Goal: Connect with others: Connect with others

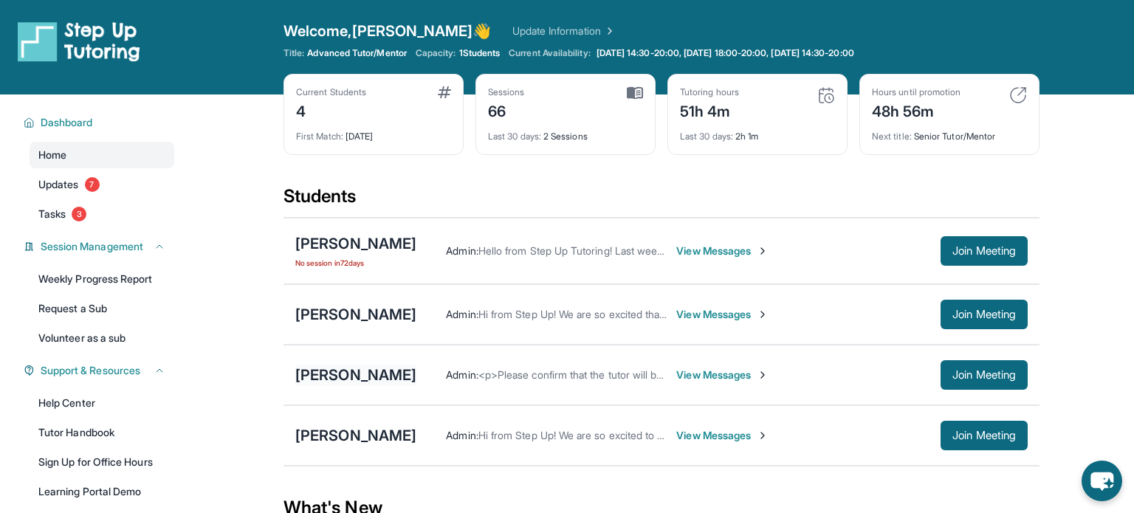
click at [304, 376] on div "[PERSON_NAME]" at bounding box center [355, 375] width 121 height 21
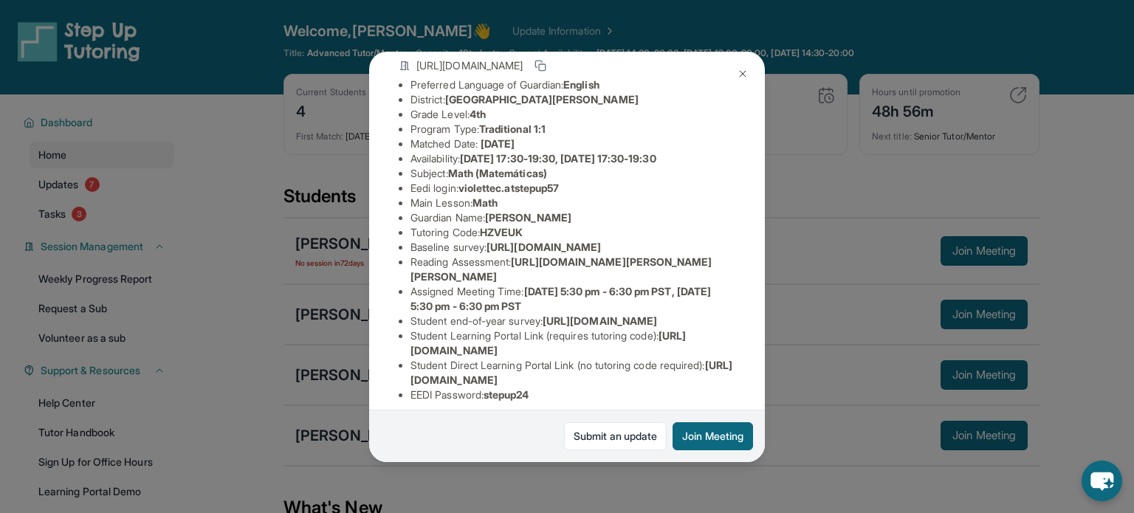
scroll to position [115, 0]
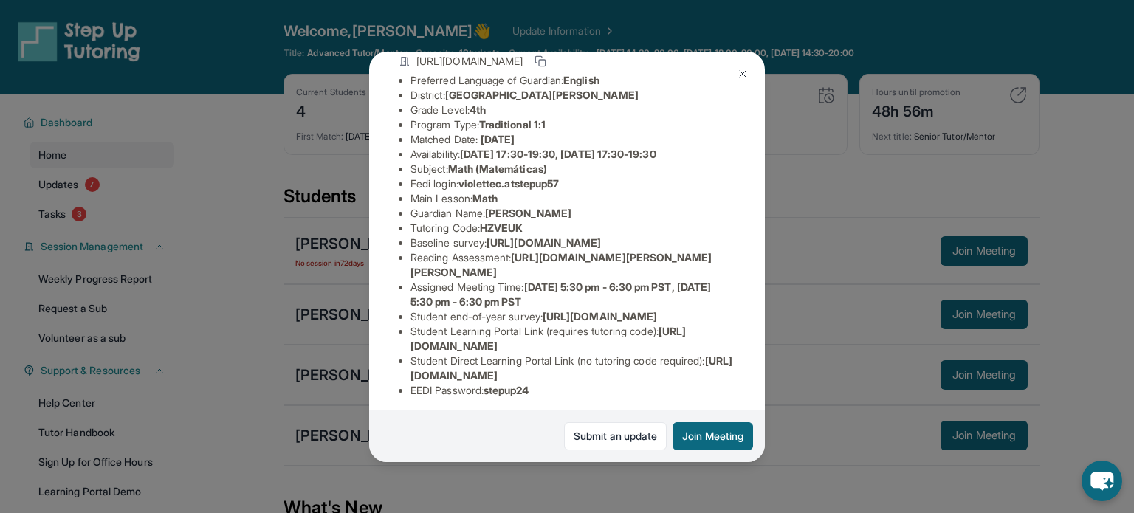
click at [746, 68] on img at bounding box center [742, 74] width 12 height 12
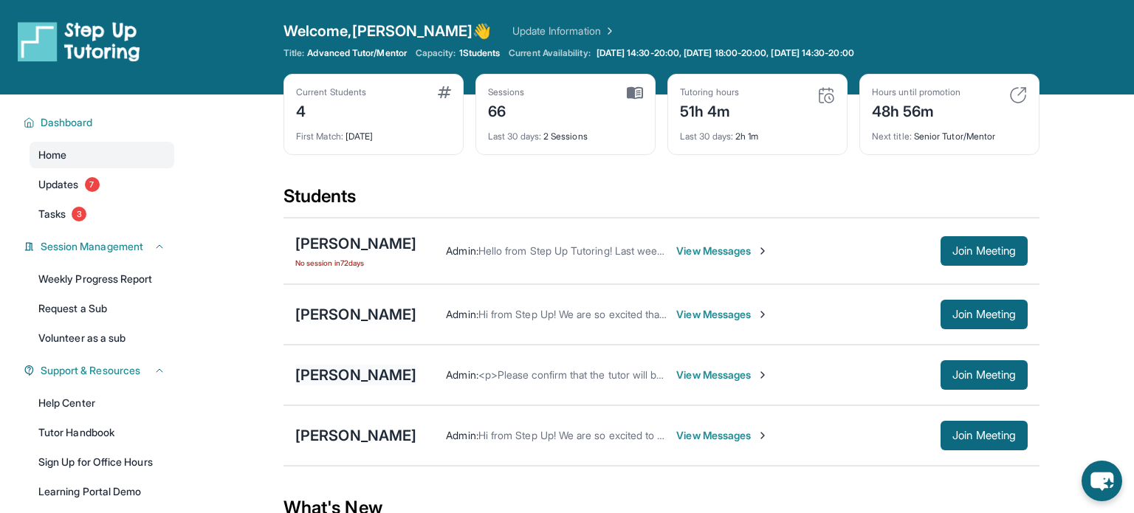
click at [352, 365] on div "[PERSON_NAME]" at bounding box center [355, 375] width 121 height 21
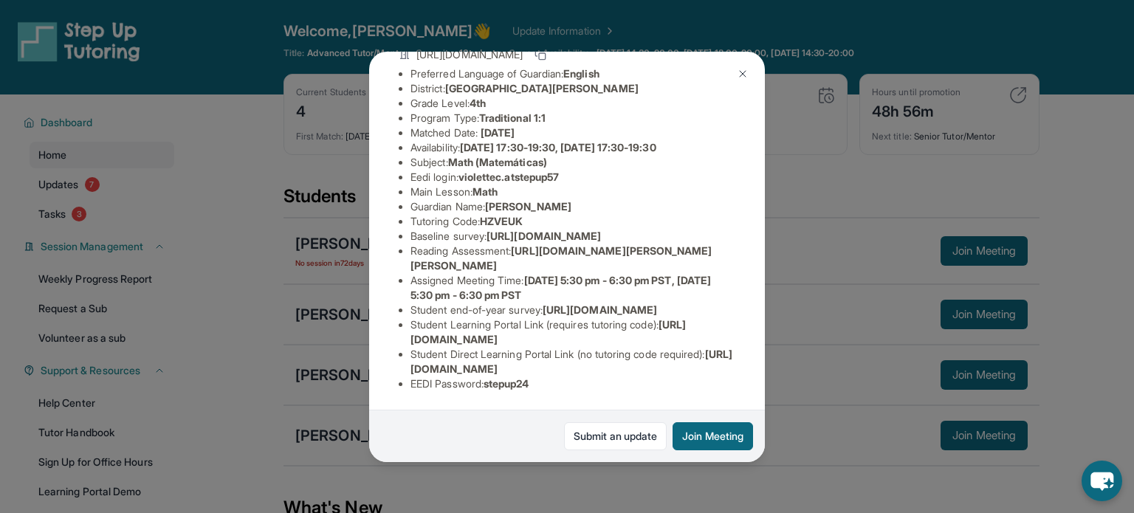
scroll to position [144, 0]
click at [742, 71] on img at bounding box center [742, 74] width 12 height 12
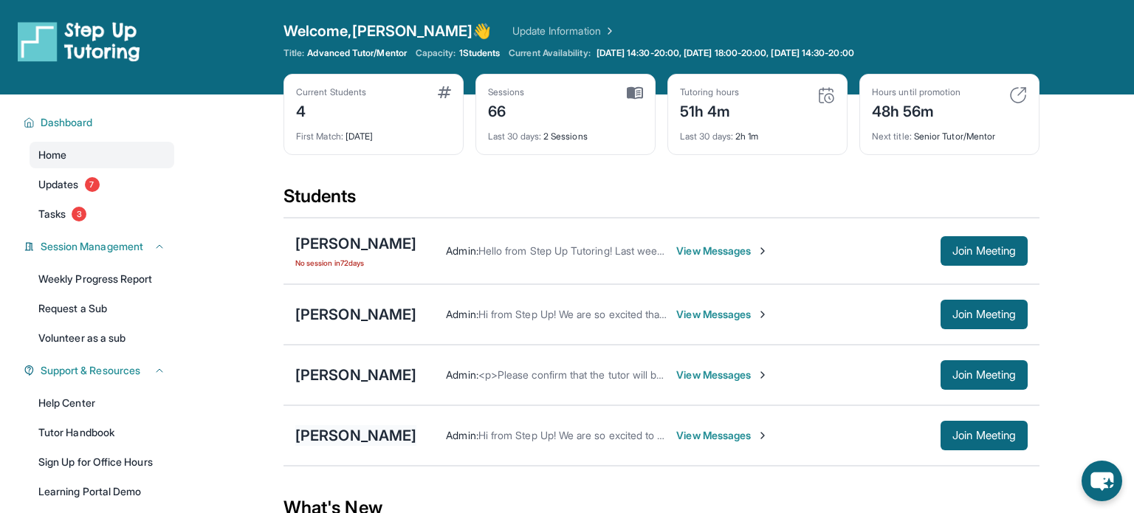
click at [371, 428] on div "[PERSON_NAME]" at bounding box center [355, 435] width 121 height 21
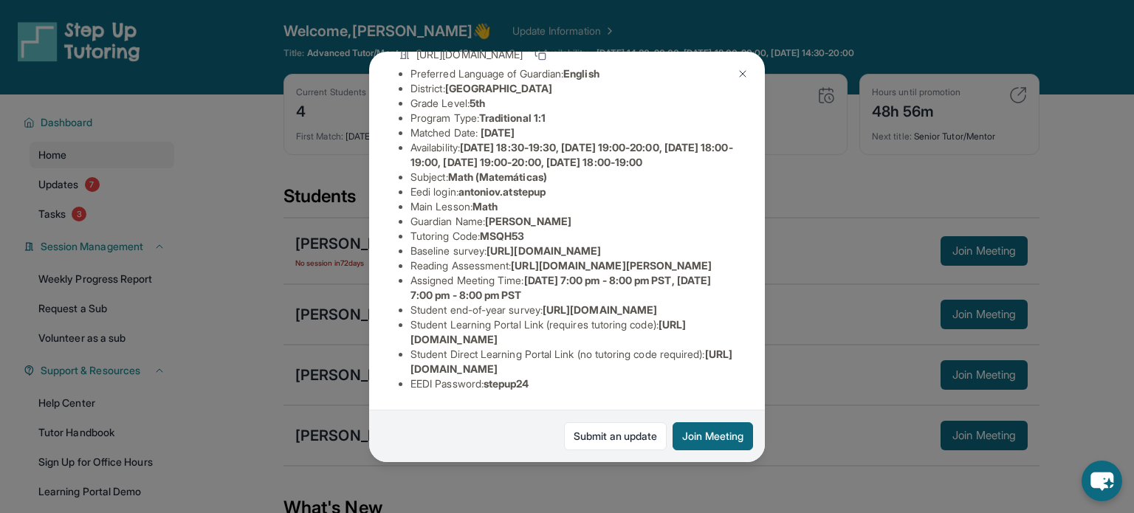
scroll to position [186, 0]
drag, startPoint x: 536, startPoint y: 308, endPoint x: 582, endPoint y: 308, distance: 45.8
click at [582, 301] on span "[DATE] 7:00 pm - 8:00 pm PST, [DATE] 7:00 pm - 8:00 pm PST" at bounding box center [560, 287] width 300 height 27
click at [737, 69] on img at bounding box center [742, 74] width 12 height 12
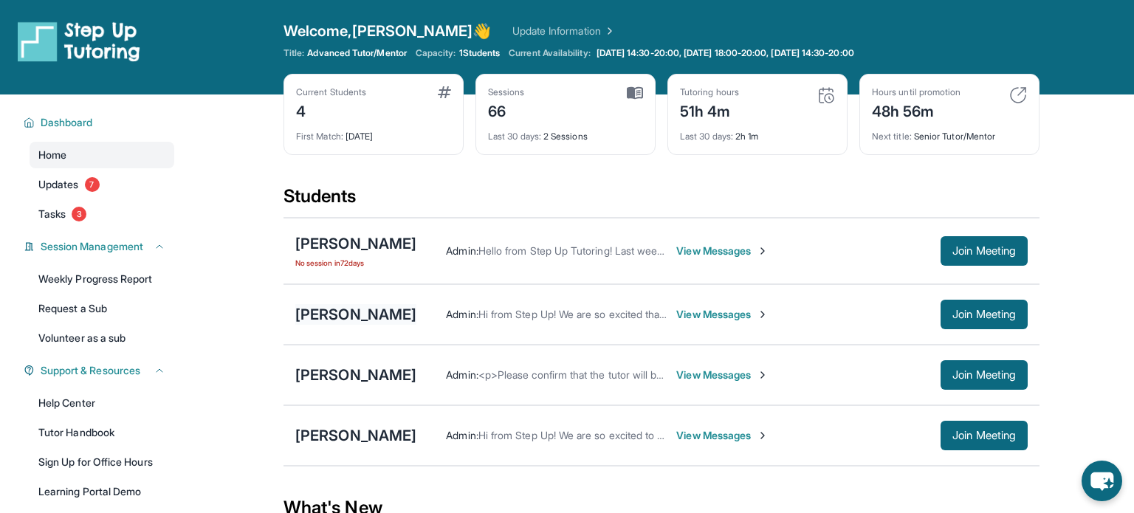
click at [359, 311] on div "[PERSON_NAME]" at bounding box center [355, 314] width 121 height 21
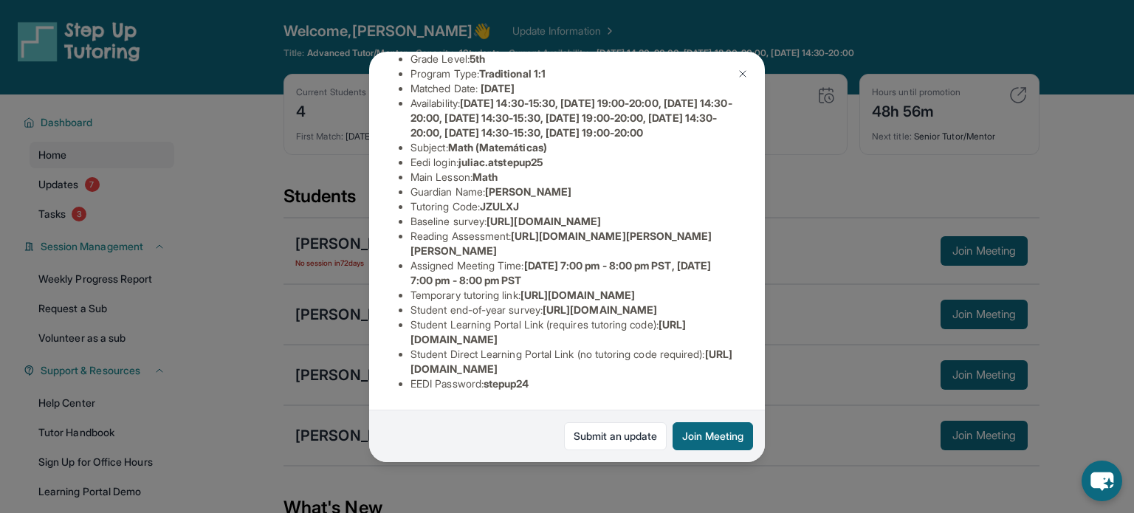
scroll to position [328, 0]
click at [735, 74] on button at bounding box center [743, 74] width 30 height 30
